Goal: Check status: Check status

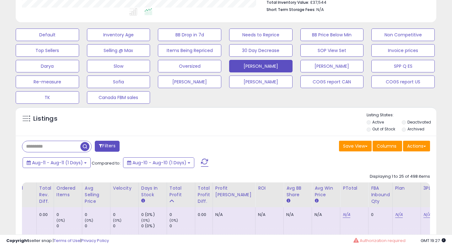
scroll to position [192, 0]
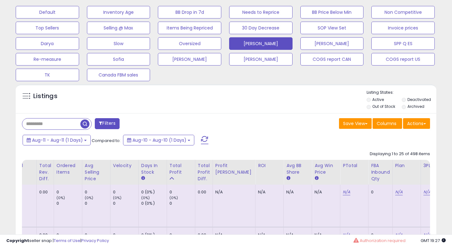
click at [205, 137] on span at bounding box center [205, 140] width 8 height 8
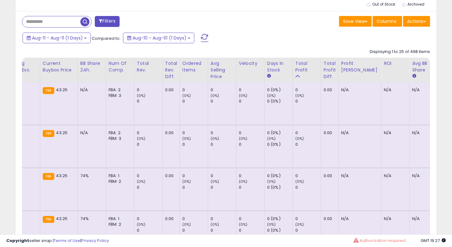
scroll to position [0, 421]
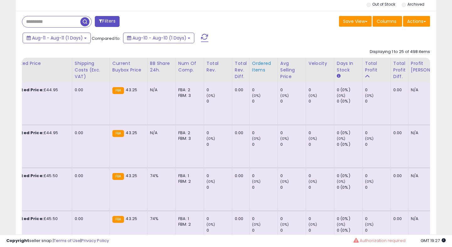
click at [252, 71] on div "Ordered Items" at bounding box center [263, 66] width 23 height 13
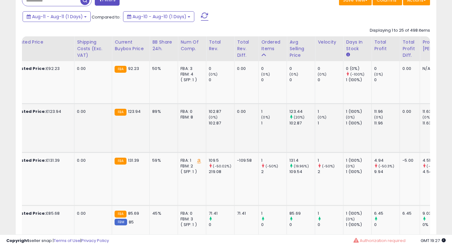
scroll to position [313, 0]
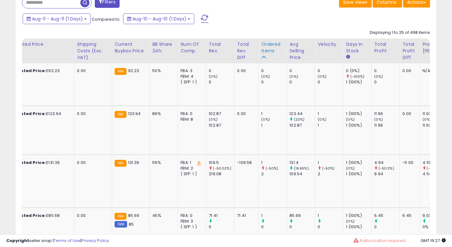
click at [262, 45] on div "Ordered Items" at bounding box center [272, 47] width 23 height 13
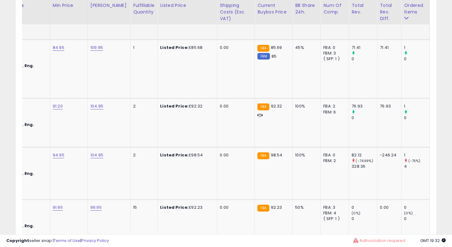
scroll to position [0, 305]
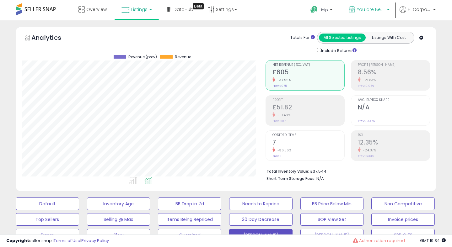
click at [365, 8] on span "You are Beautiful ([GEOGRAPHIC_DATA])" at bounding box center [371, 9] width 28 height 6
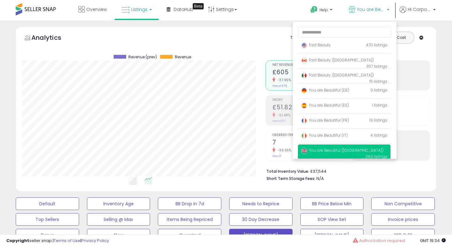
click at [308, 52] on li "Fast Beauty 470 listings" at bounding box center [344, 46] width 93 height 14
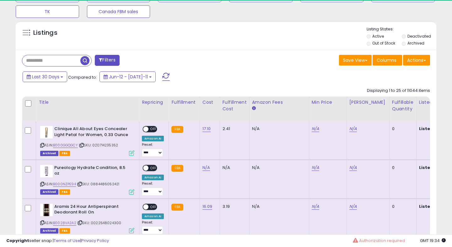
scroll to position [251, 0]
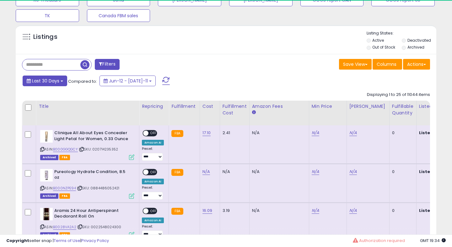
click at [40, 82] on span "Last 30 Days" at bounding box center [45, 81] width 27 height 6
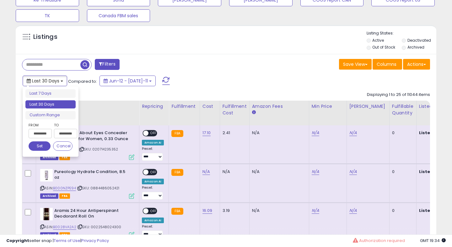
scroll to position [129, 243]
click at [39, 133] on input "**********" at bounding box center [40, 133] width 23 height 9
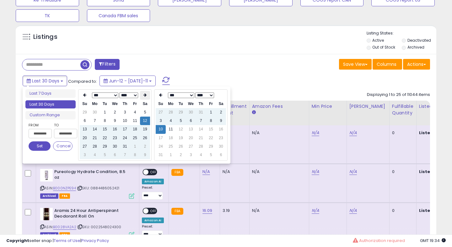
click at [146, 95] on icon at bounding box center [144, 95] width 3 height 4
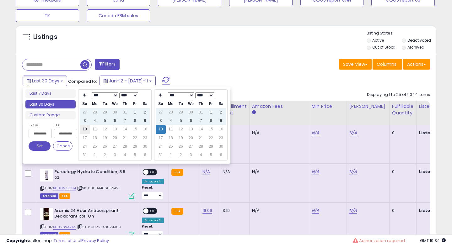
type input "**********"
click at [85, 129] on td "10" at bounding box center [85, 129] width 10 height 8
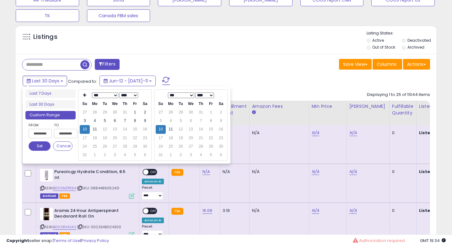
click at [38, 147] on button "Set" at bounding box center [40, 145] width 22 height 9
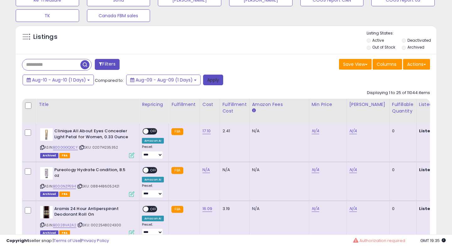
click at [214, 81] on button "Apply" at bounding box center [213, 80] width 20 height 11
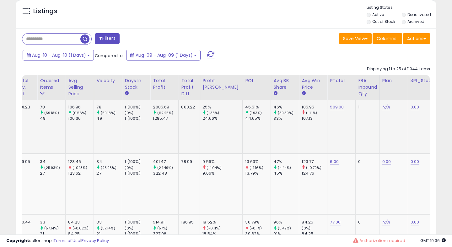
scroll to position [0, 0]
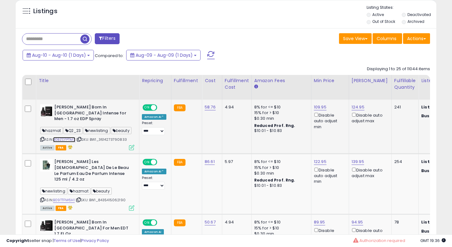
click at [64, 137] on link "B0BZD7PTMS" at bounding box center [64, 139] width 22 height 5
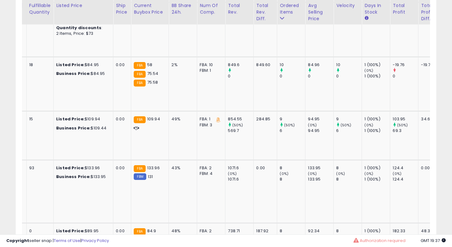
click at [375, 177] on td "1 (100%) (0%) 1 (100%)" at bounding box center [376, 191] width 28 height 63
click at [418, 187] on tr "**********" at bounding box center [228, 191] width 1141 height 63
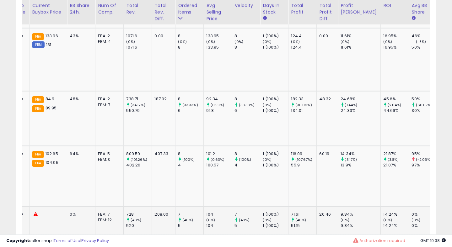
scroll to position [0, 117]
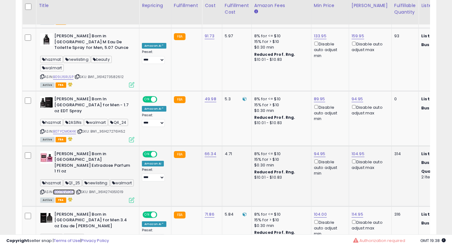
click at [70, 189] on link "B0DT6VFDC1" at bounding box center [64, 191] width 22 height 5
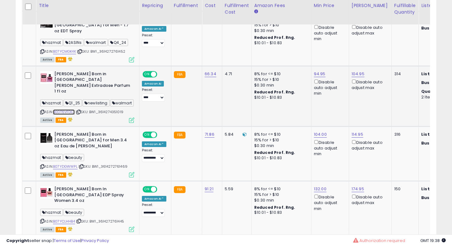
scroll to position [0, 56]
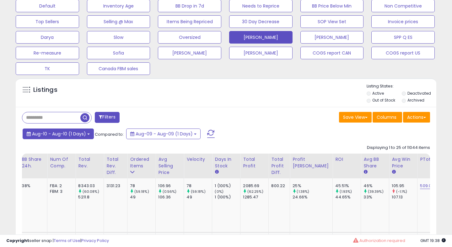
click at [67, 133] on span "Aug-10 - Aug-10 (1 Days)" at bounding box center [59, 134] width 54 height 6
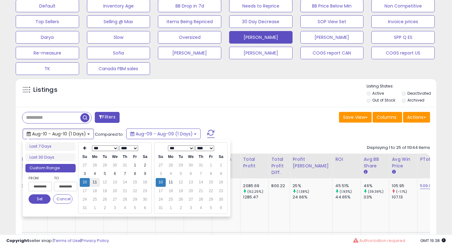
type input "**********"
click at [94, 182] on td "11" at bounding box center [95, 182] width 10 height 8
type input "**********"
click at [40, 197] on button "Set" at bounding box center [40, 198] width 22 height 9
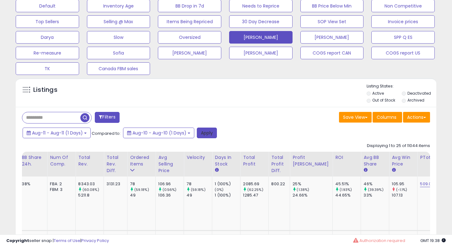
click at [202, 135] on button "Apply" at bounding box center [207, 133] width 20 height 11
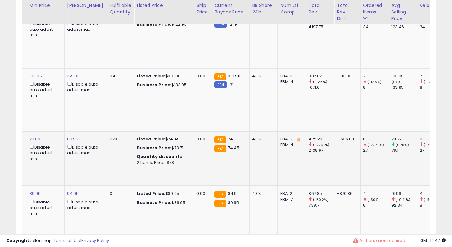
scroll to position [0, 462]
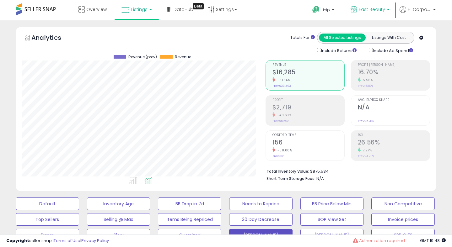
click at [370, 7] on span "Fast Beauty" at bounding box center [371, 9] width 26 height 6
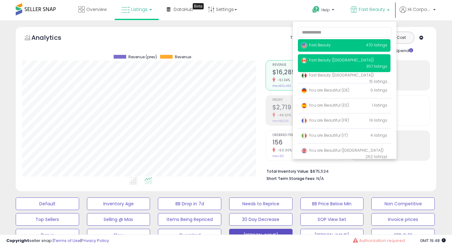
click at [327, 60] on span "Fast Beauty ([GEOGRAPHIC_DATA])" at bounding box center [337, 59] width 73 height 5
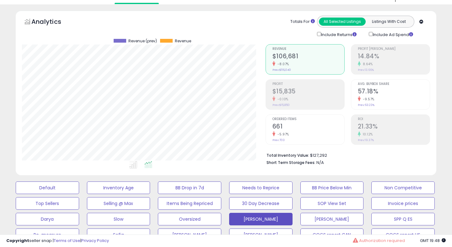
scroll to position [33, 0]
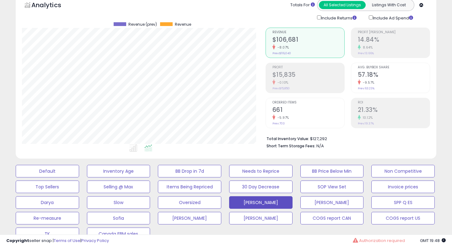
click at [373, 115] on div "10.12%" at bounding box center [393, 118] width 72 height 6
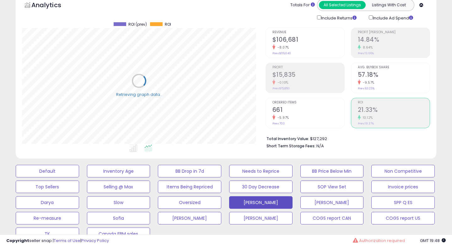
scroll to position [129, 243]
click at [275, 70] on div "Profit $15,835 -0.10% Prev: $15,850" at bounding box center [308, 77] width 72 height 28
click at [287, 45] on div "-8.07%" at bounding box center [308, 48] width 72 height 6
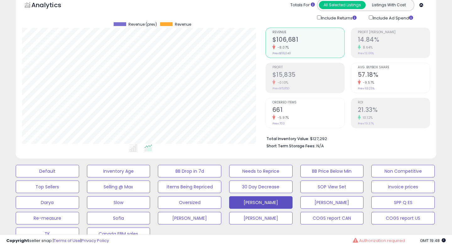
click at [292, 75] on h2 "$15,835" at bounding box center [308, 75] width 72 height 8
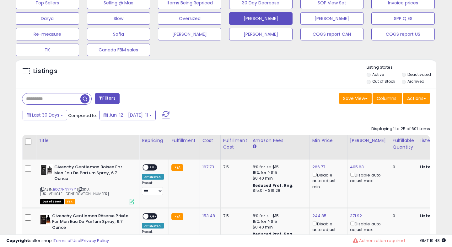
scroll to position [191, 0]
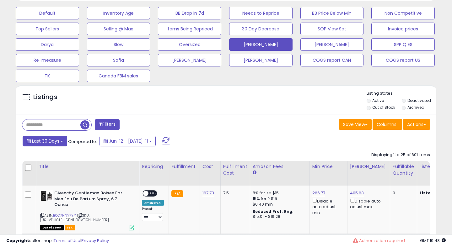
click at [46, 142] on span "Last 30 Days" at bounding box center [45, 141] width 27 height 6
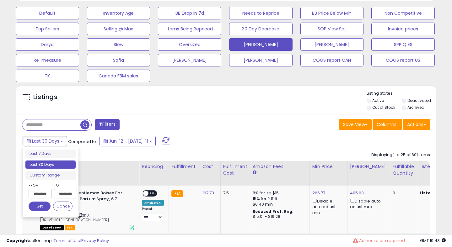
click at [43, 194] on input "**********" at bounding box center [40, 193] width 23 height 9
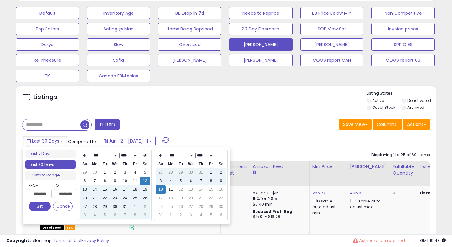
type input "**********"
click at [170, 190] on td "11" at bounding box center [171, 189] width 10 height 8
type input "**********"
click at [144, 154] on icon at bounding box center [144, 155] width 3 height 4
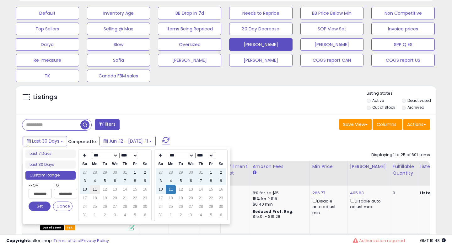
click at [91, 190] on td "11" at bounding box center [95, 189] width 10 height 8
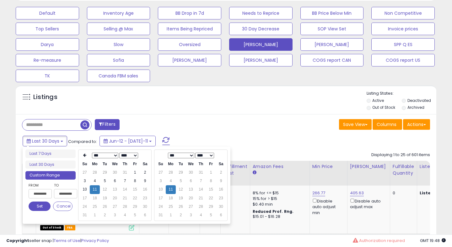
type input "**********"
click at [44, 207] on button "Set" at bounding box center [40, 206] width 22 height 9
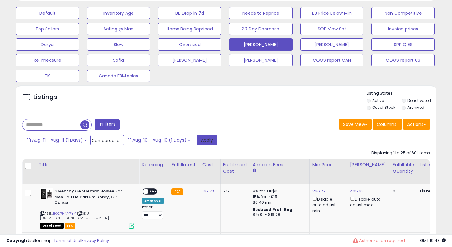
click at [207, 144] on button "Apply" at bounding box center [207, 140] width 20 height 11
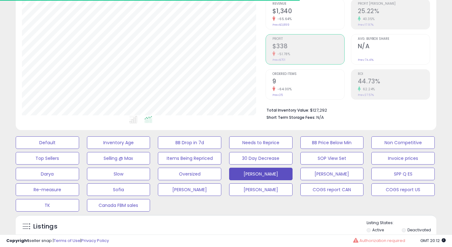
scroll to position [0, 0]
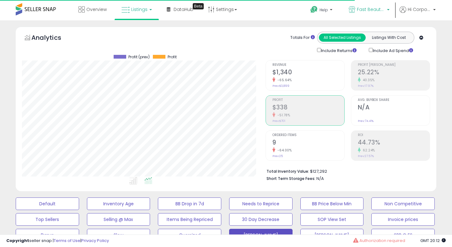
click at [363, 11] on span "Fast Beauty ([GEOGRAPHIC_DATA])" at bounding box center [371, 9] width 28 height 6
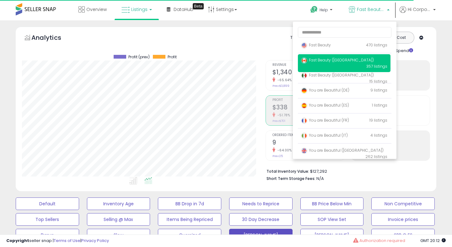
click at [290, 163] on div "Total Inventory Value: $127,292 Short Term Storage Fees: N/A" at bounding box center [347, 173] width 164 height 24
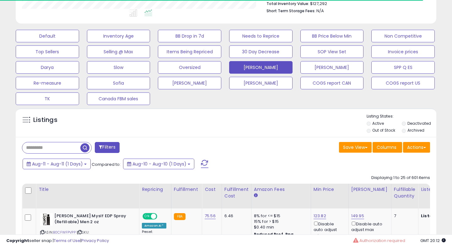
scroll to position [172, 0]
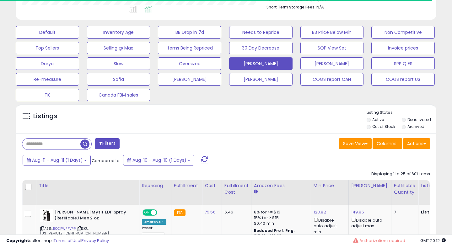
click at [208, 158] on span at bounding box center [205, 160] width 8 height 8
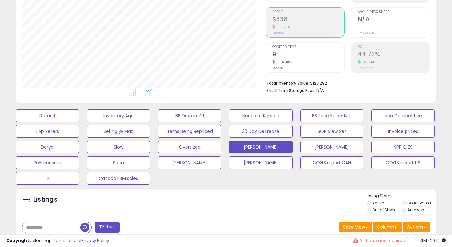
scroll to position [0, 0]
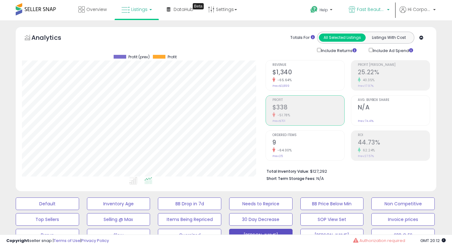
click at [370, 10] on span "Fast Beauty ([GEOGRAPHIC_DATA])" at bounding box center [371, 9] width 28 height 6
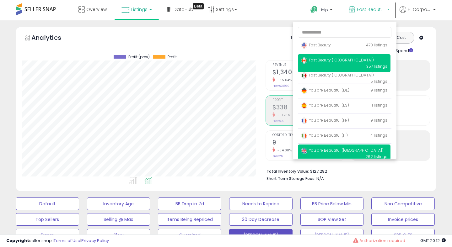
click at [352, 152] on p "You are Beautiful (UK) 262 listings" at bounding box center [344, 154] width 92 height 18
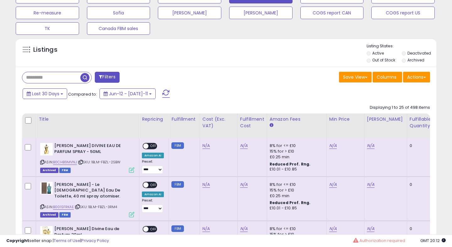
scroll to position [241, 0]
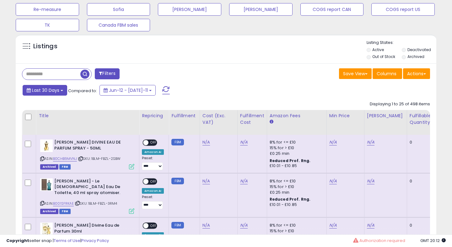
click at [40, 92] on span "Last 30 Days" at bounding box center [45, 90] width 27 height 6
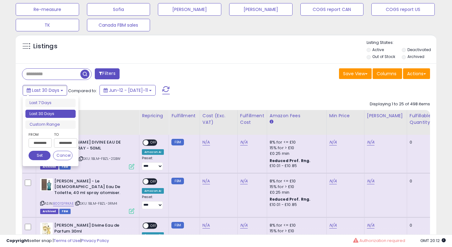
click at [47, 141] on input "**********" at bounding box center [40, 142] width 23 height 9
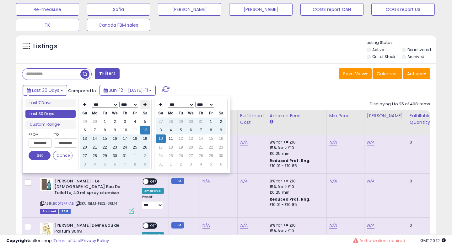
click at [143, 105] on th at bounding box center [145, 104] width 10 height 9
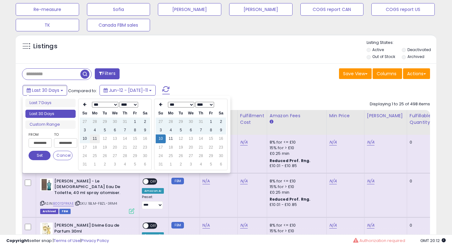
type input "**********"
click at [92, 140] on td "11" at bounding box center [95, 139] width 10 height 8
type input "**********"
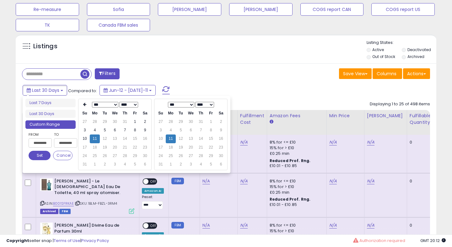
click at [40, 156] on button "Set" at bounding box center [40, 155] width 22 height 9
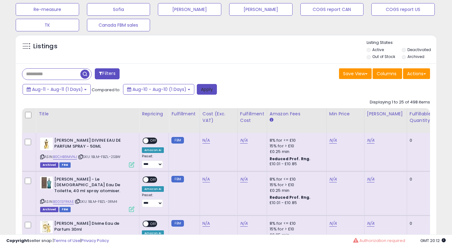
click at [208, 87] on button "Apply" at bounding box center [207, 89] width 20 height 11
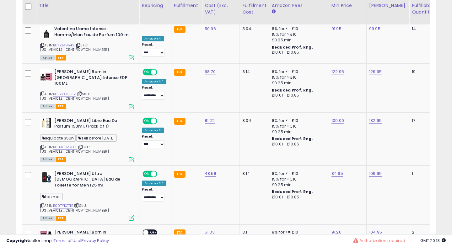
scroll to position [0, 0]
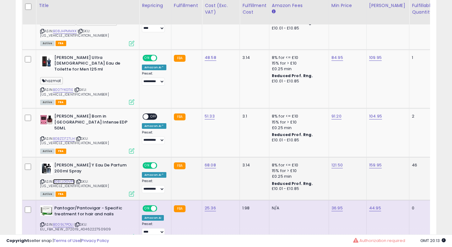
click at [70, 179] on link "B08LLGGVPK" at bounding box center [64, 181] width 22 height 5
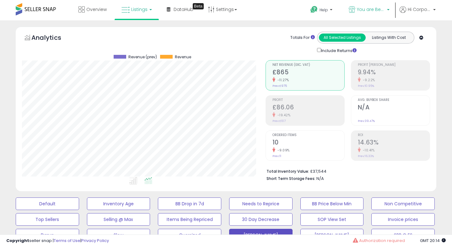
click at [358, 9] on span "You are Beautiful ([GEOGRAPHIC_DATA])" at bounding box center [371, 9] width 28 height 6
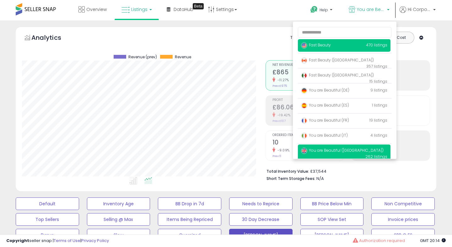
click at [321, 46] on span "Fast Beauty" at bounding box center [316, 44] width 30 height 5
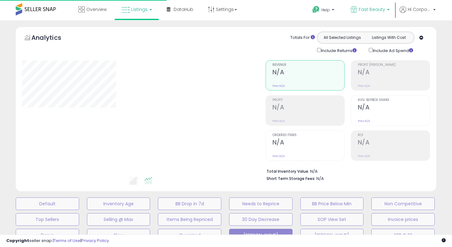
click at [367, 5] on link "Fast Beauty" at bounding box center [370, 10] width 48 height 20
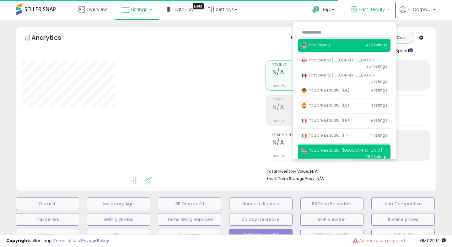
click at [337, 151] on span "You are Beautiful ([GEOGRAPHIC_DATA])" at bounding box center [342, 150] width 82 height 5
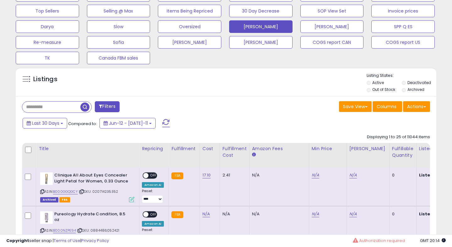
scroll to position [200, 0]
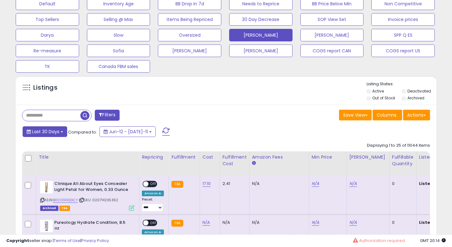
click at [52, 130] on span "Last 30 Days" at bounding box center [45, 132] width 27 height 6
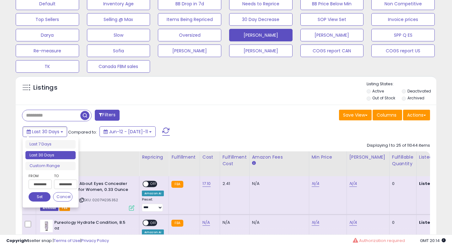
click at [48, 182] on input "**********" at bounding box center [40, 184] width 23 height 9
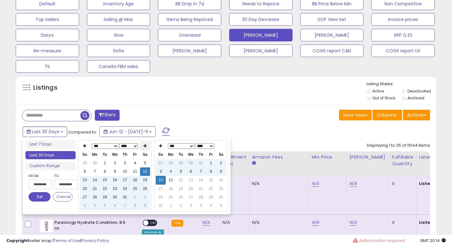
click at [148, 147] on th at bounding box center [145, 146] width 10 height 9
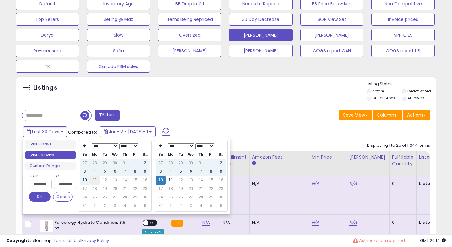
type input "**********"
click at [94, 181] on td "11" at bounding box center [95, 180] width 10 height 8
type input "**********"
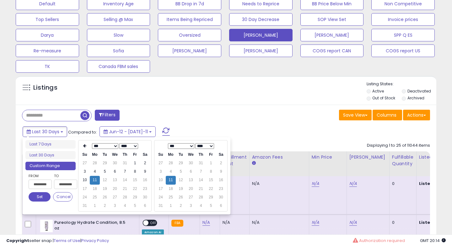
type input "**********"
click at [40, 198] on button "Set" at bounding box center [40, 196] width 22 height 9
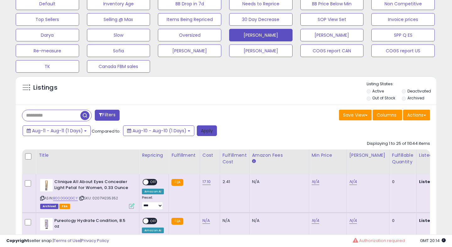
click at [210, 132] on button "Apply" at bounding box center [207, 130] width 20 height 11
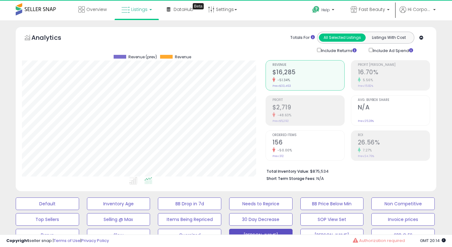
scroll to position [129, 243]
